Goal: Navigation & Orientation: Find specific page/section

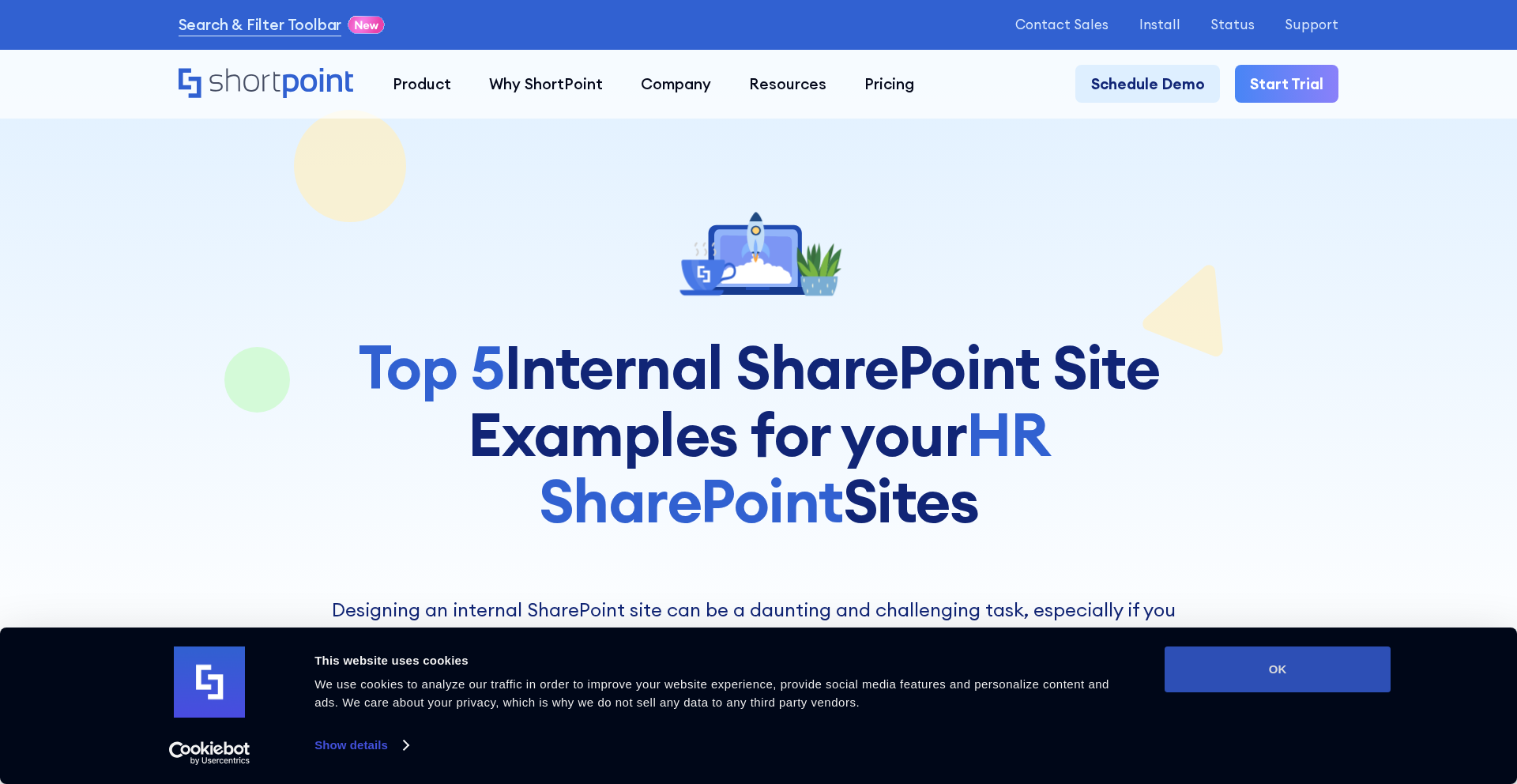
click at [1301, 669] on button "OK" at bounding box center [1278, 669] width 226 height 46
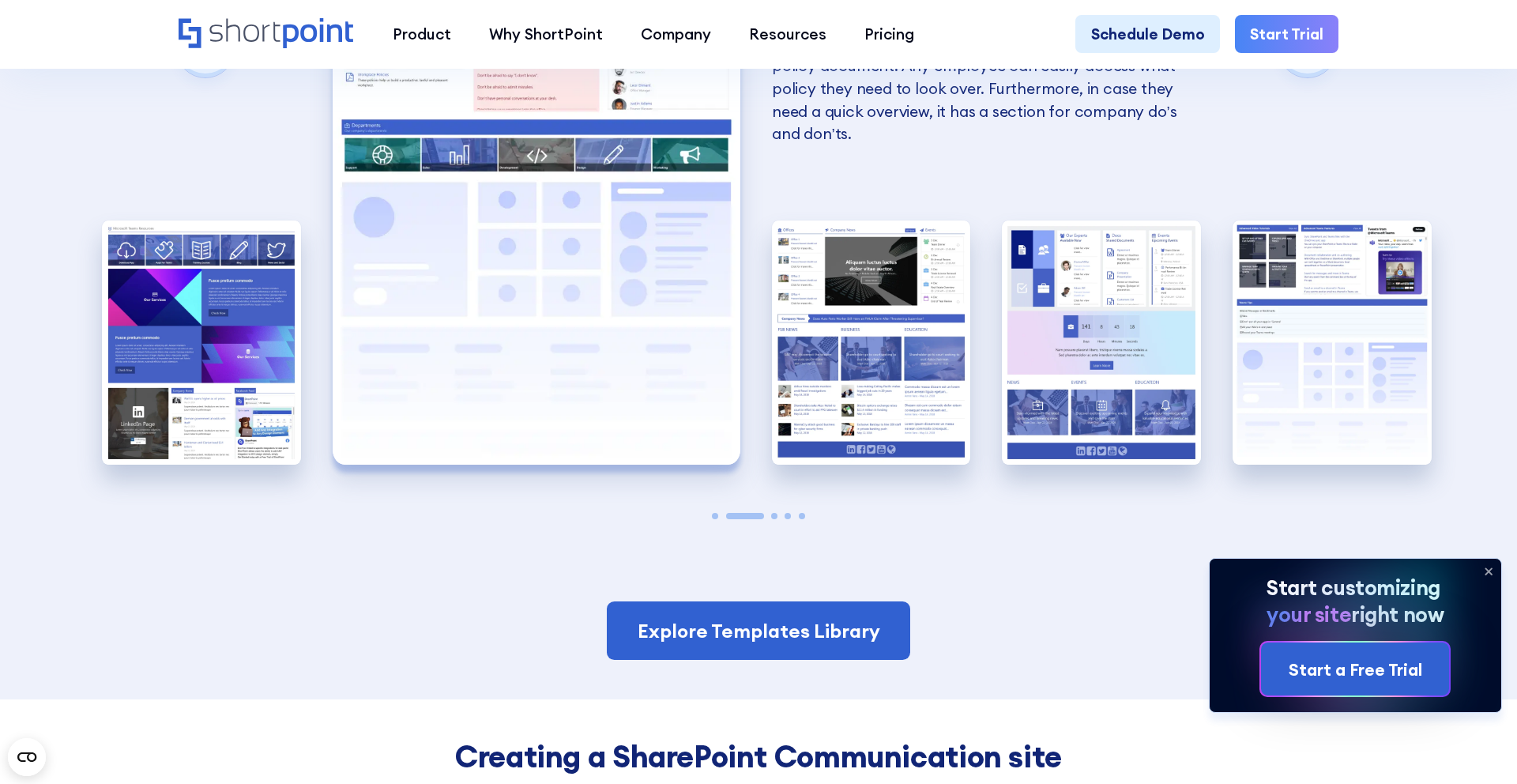
scroll to position [3495, 0]
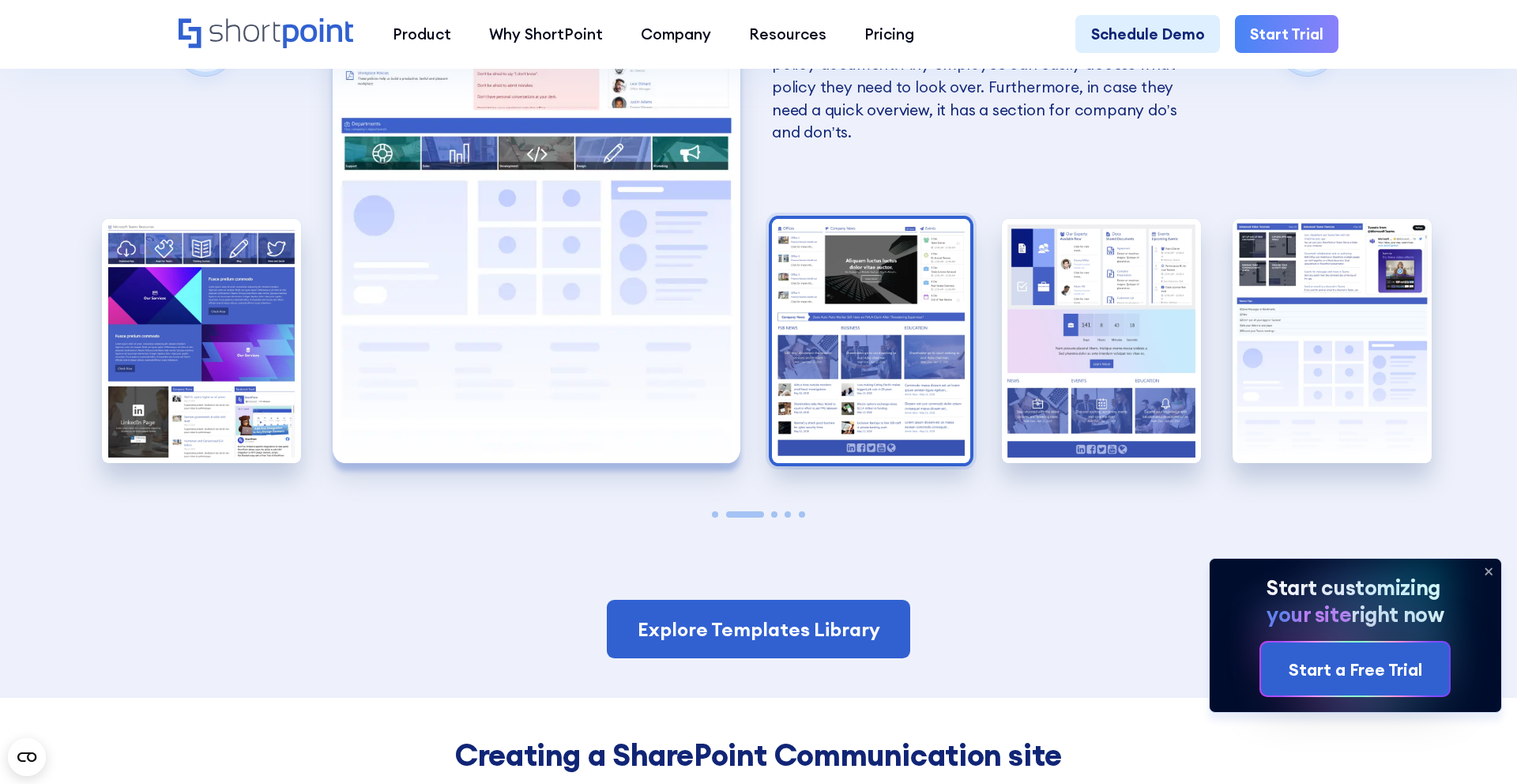
click at [916, 337] on img "3 / 5" at bounding box center [872, 341] width 199 height 244
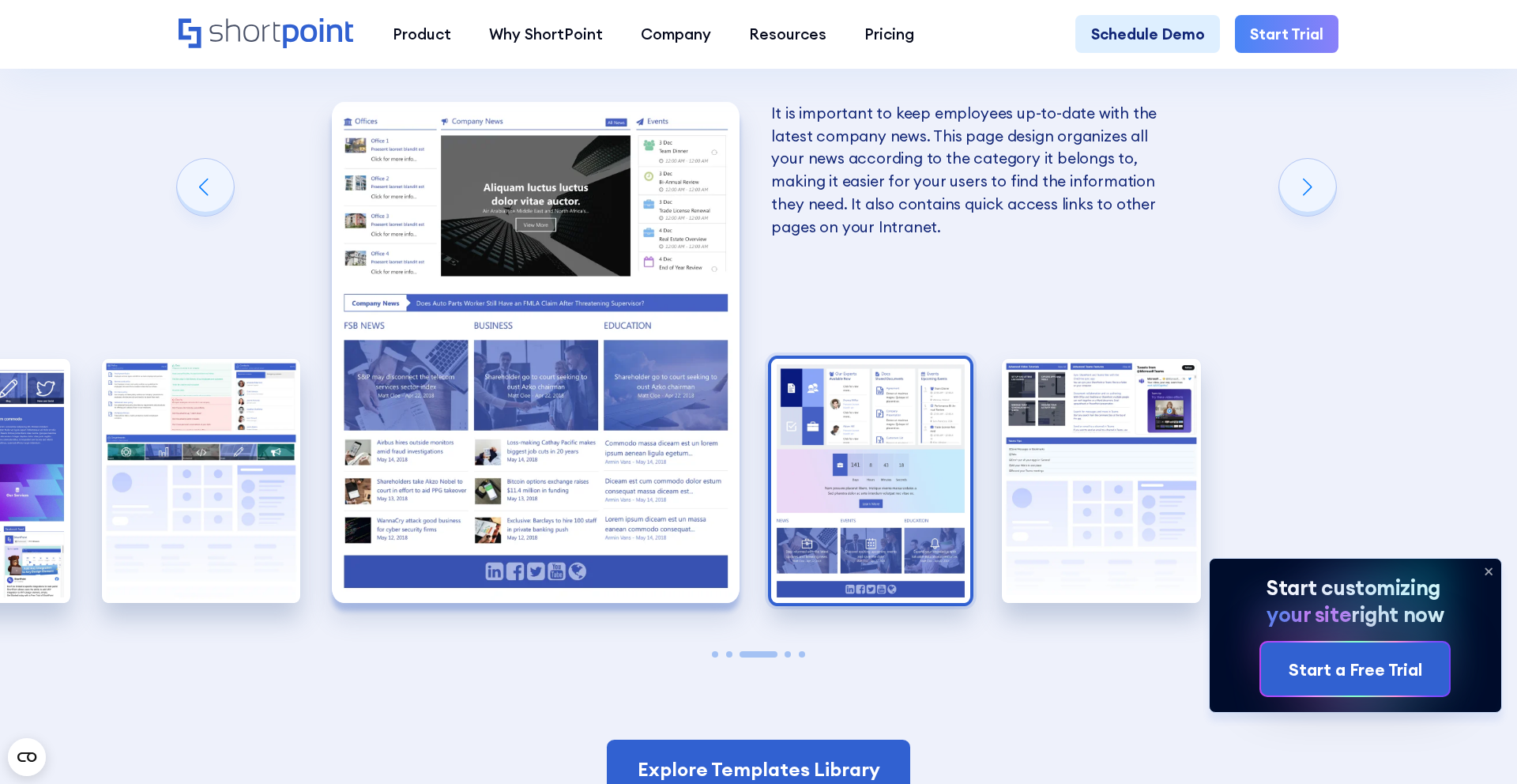
scroll to position [3353, 0]
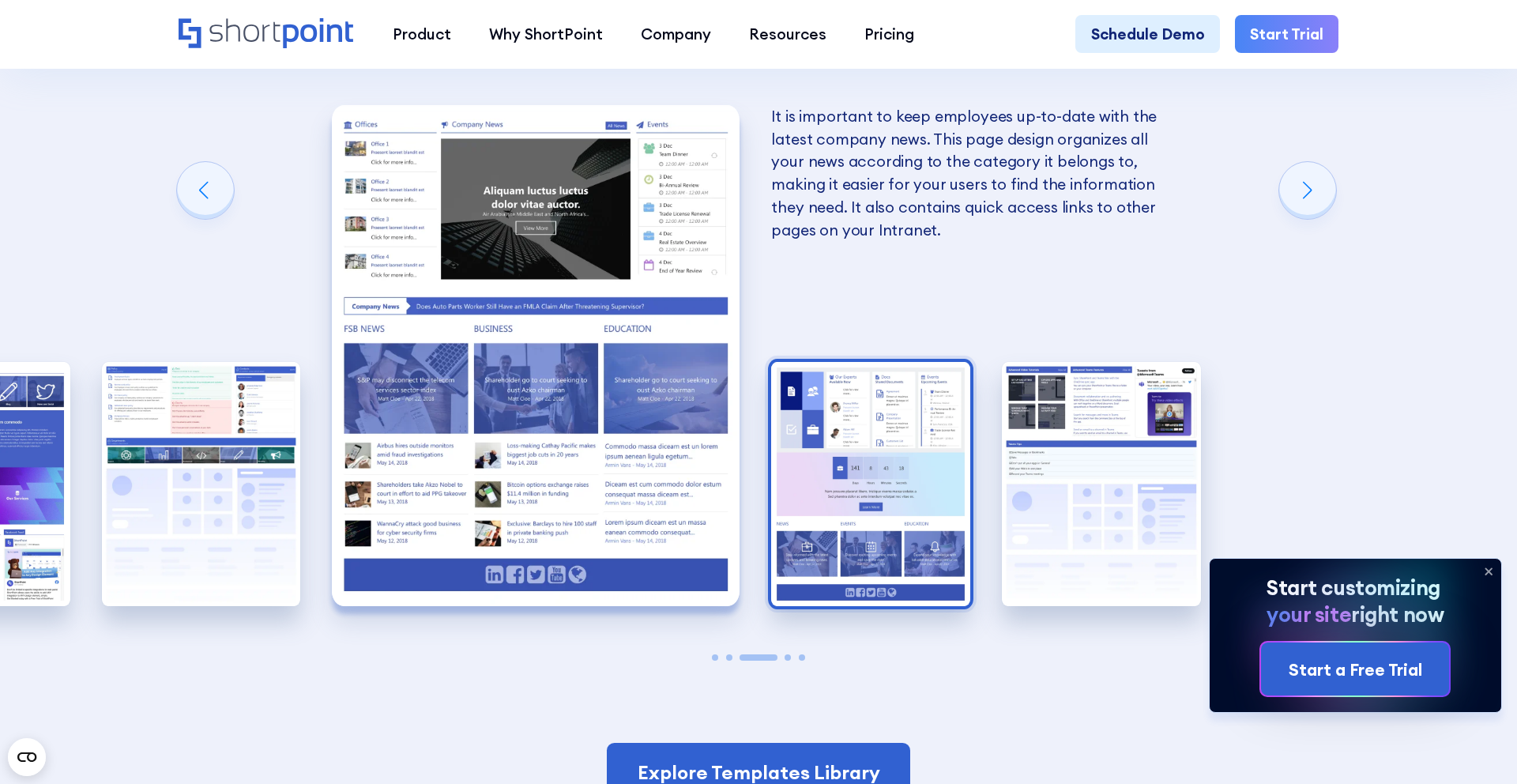
click at [907, 410] on img "4 / 5" at bounding box center [871, 484] width 199 height 244
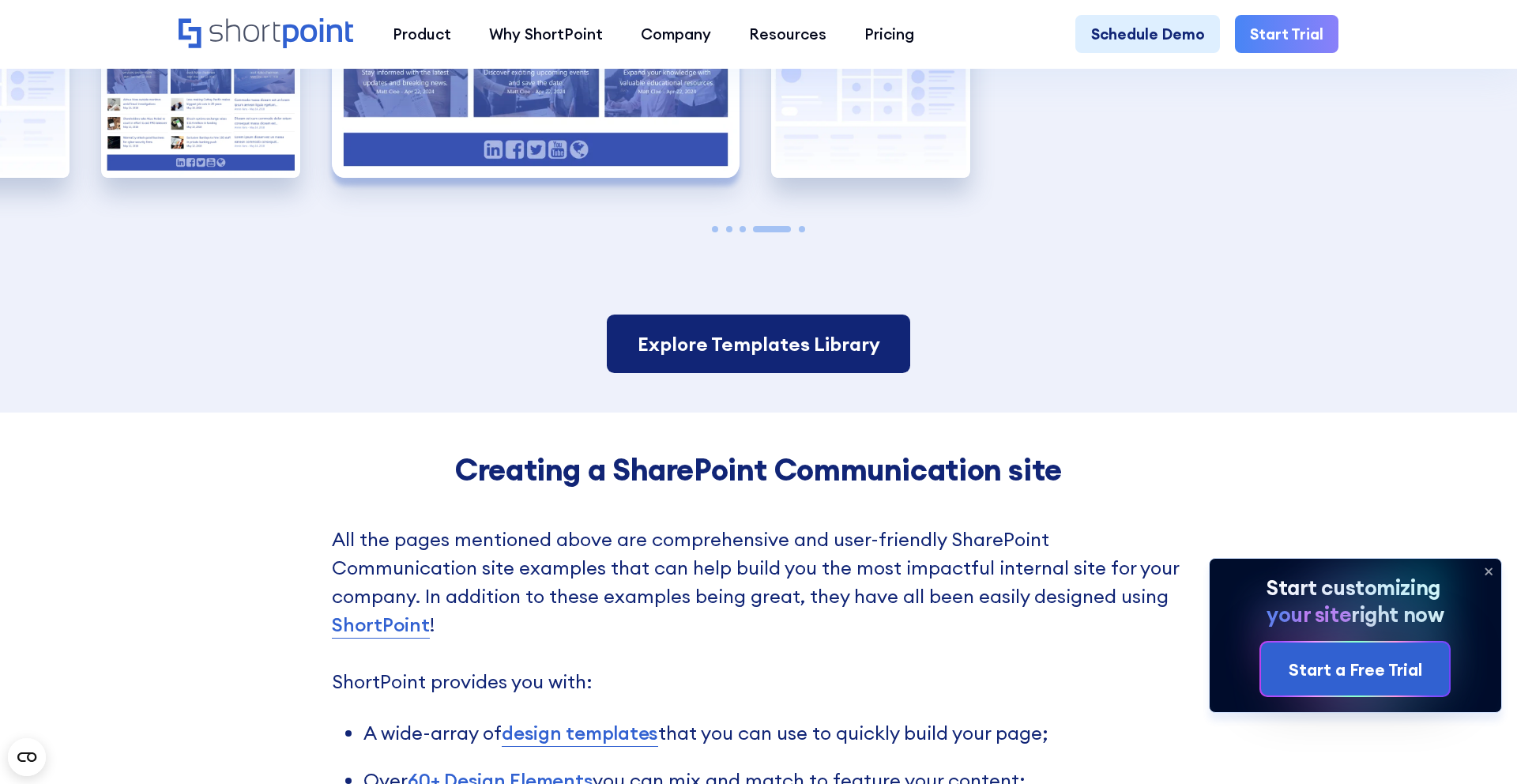
click at [787, 352] on link "Explore Templates Library" at bounding box center [758, 343] width 303 height 59
